Goal: Find specific page/section: Find specific page/section

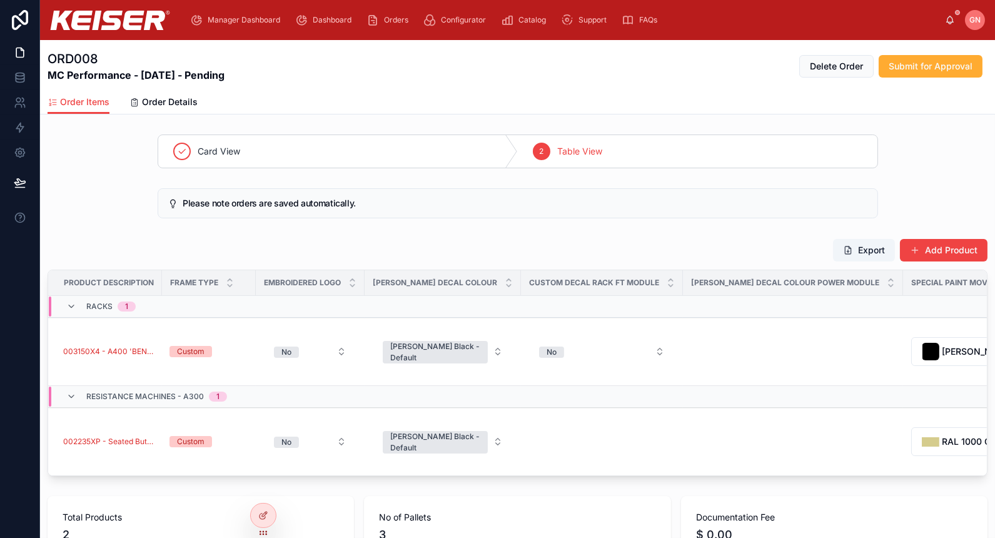
drag, startPoint x: 31, startPoint y: 23, endPoint x: 130, endPoint y: 4, distance: 101.2
click at [31, 23] on icon at bounding box center [20, 20] width 25 height 20
